Goal: Information Seeking & Learning: Learn about a topic

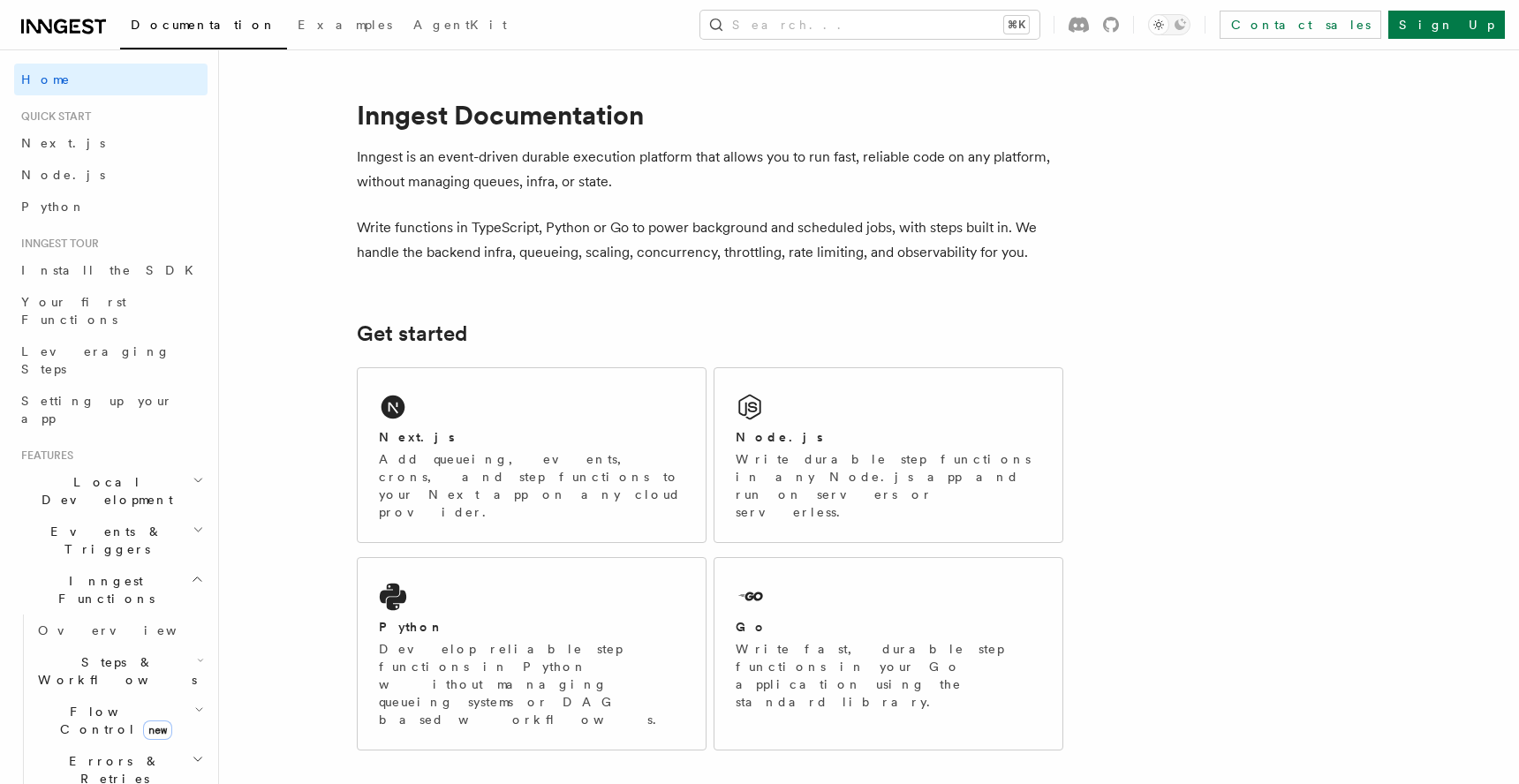
click at [75, 473] on span "Local Development" at bounding box center [103, 491] width 179 height 36
click at [68, 524] on span "Overview" at bounding box center [128, 531] width 182 height 14
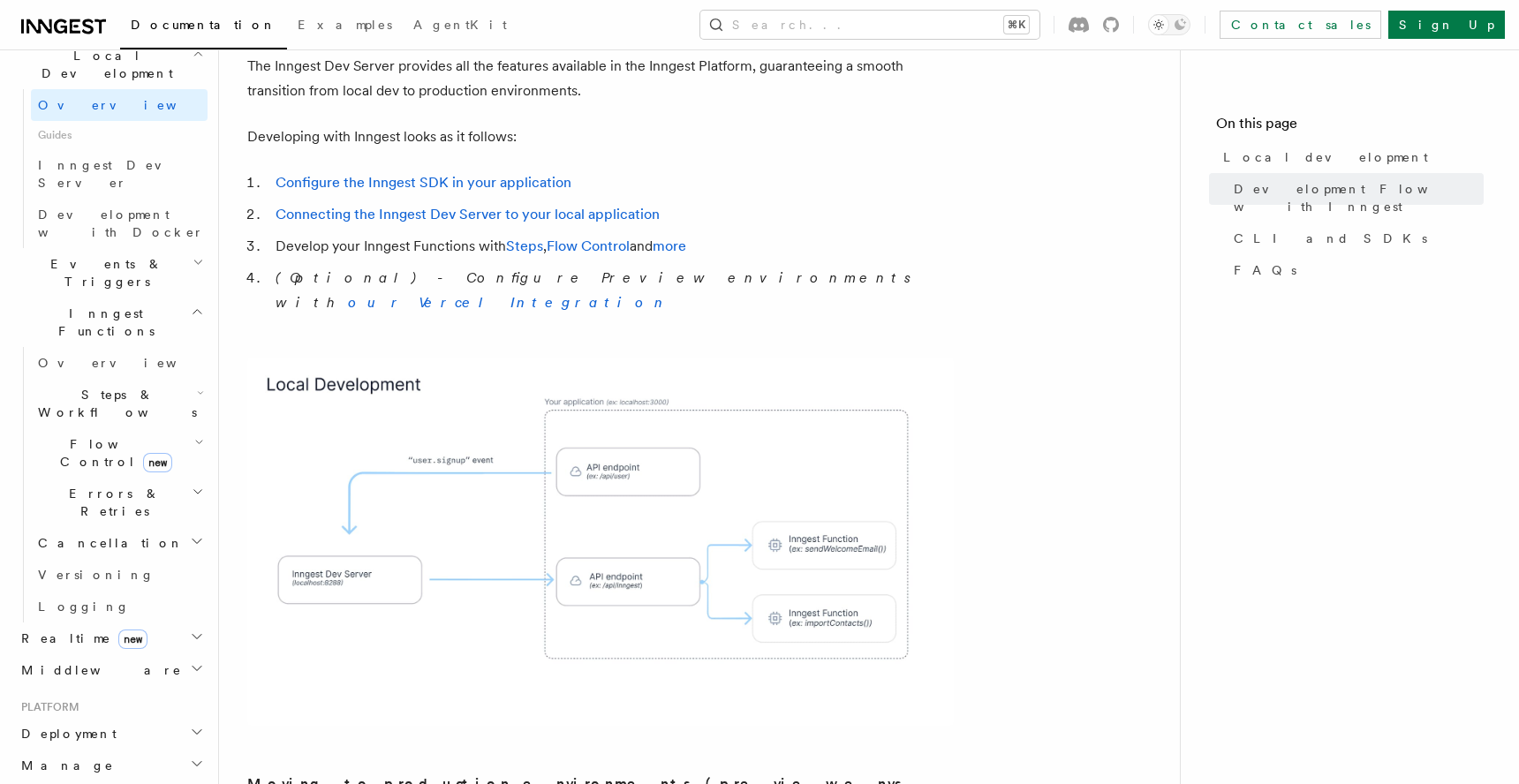
scroll to position [428, 0]
click at [52, 627] on span "Realtime new" at bounding box center [80, 636] width 133 height 18
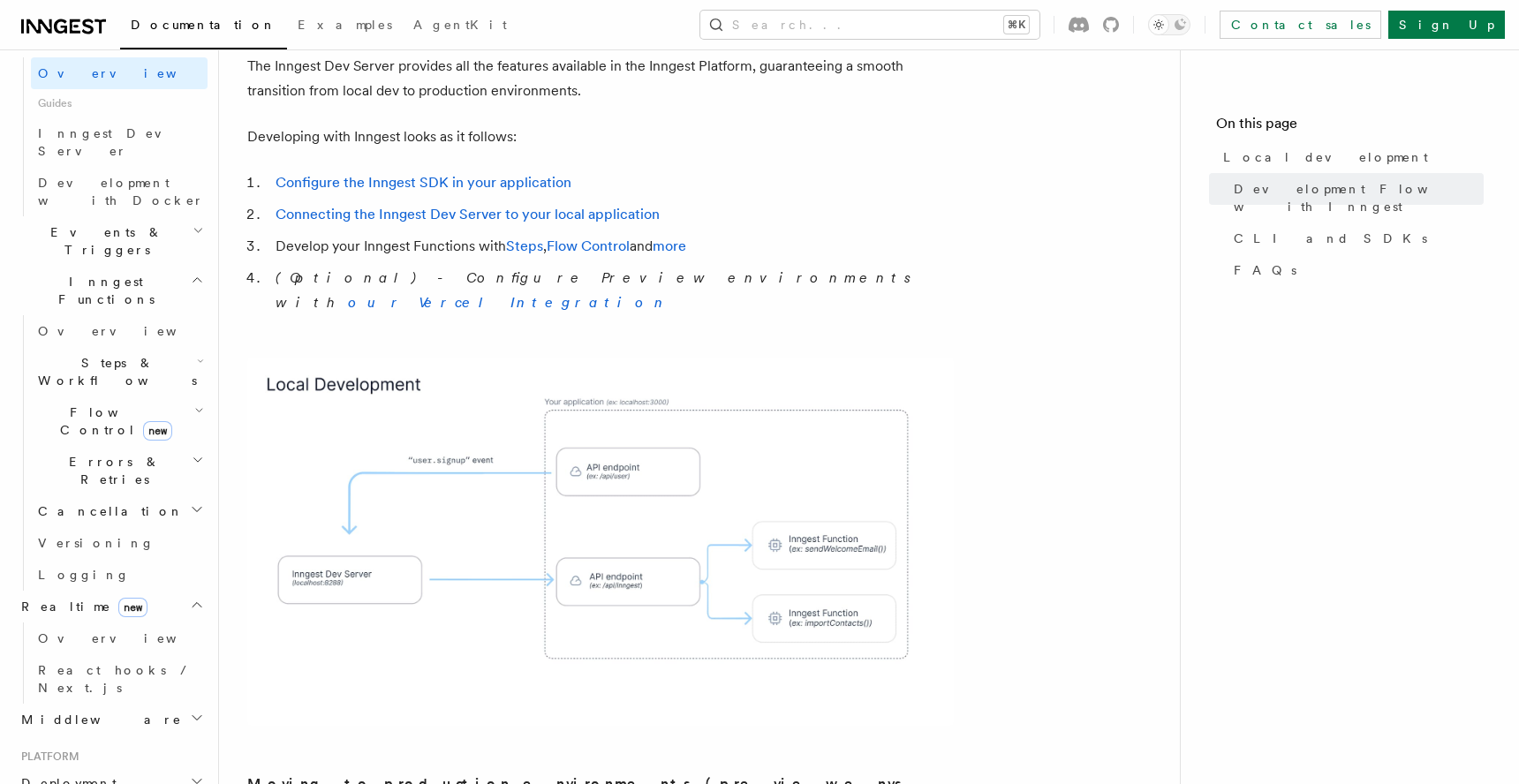
scroll to position [464, 0]
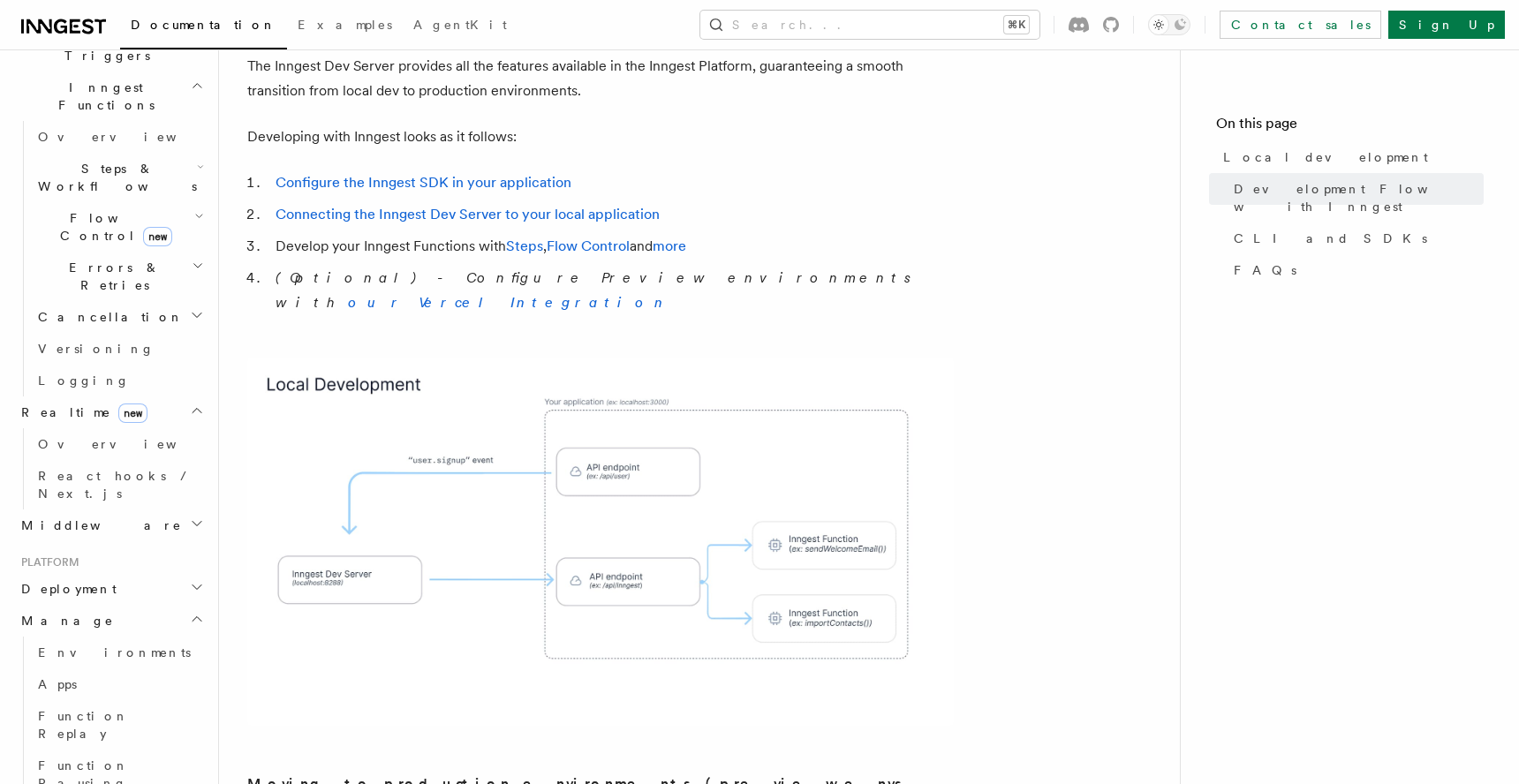
scroll to position [657, 0]
click at [101, 569] on h2 "Deployment" at bounding box center [110, 585] width 194 height 32
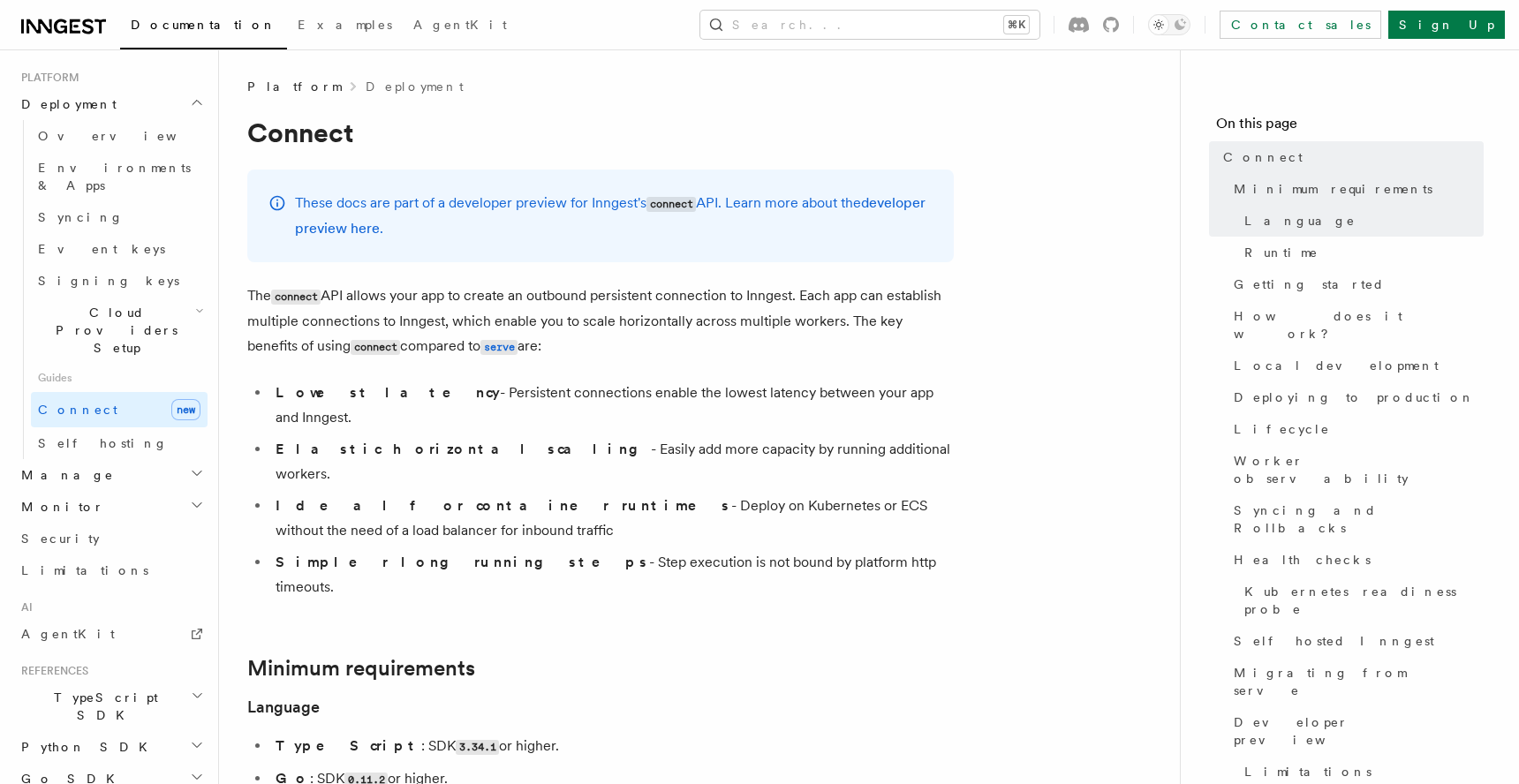
scroll to position [914, 0]
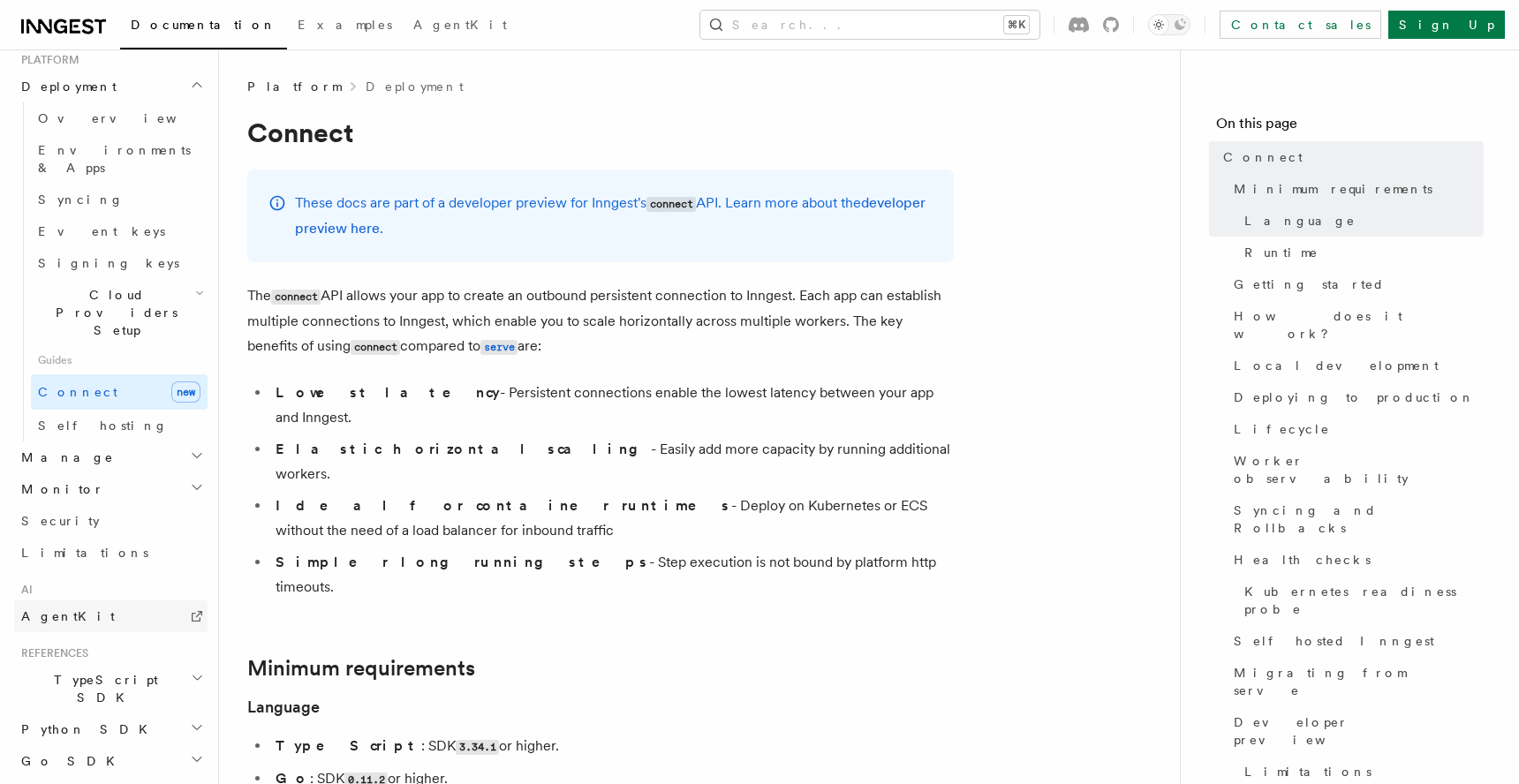
click at [86, 600] on link "AgentKit" at bounding box center [110, 616] width 194 height 32
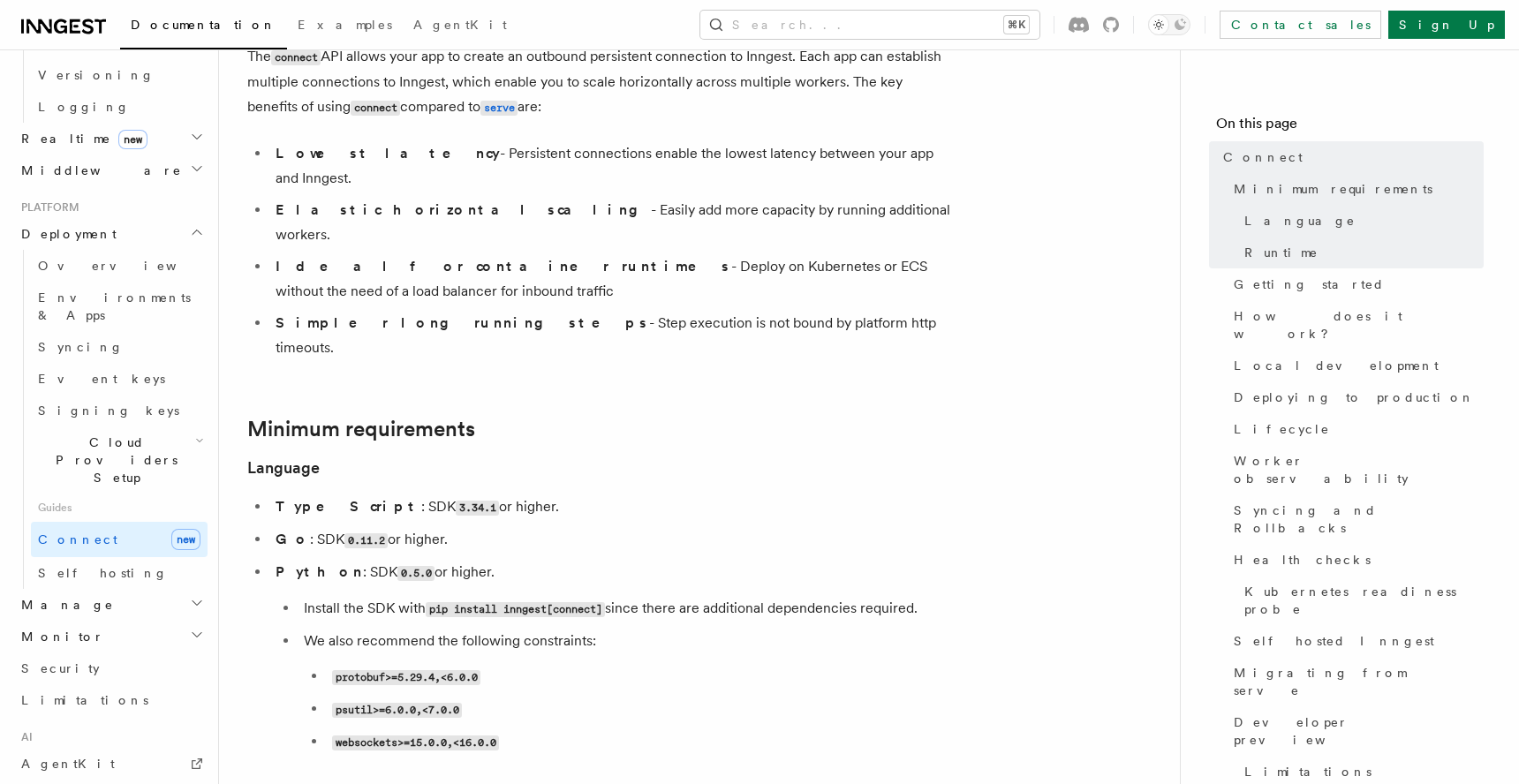
scroll to position [803, 0]
